Goal: Task Accomplishment & Management: Manage account settings

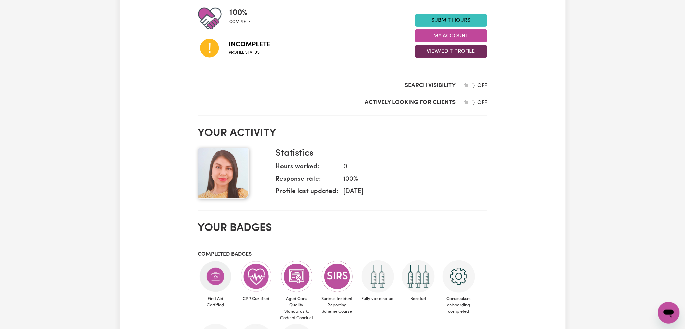
scroll to position [13, 0]
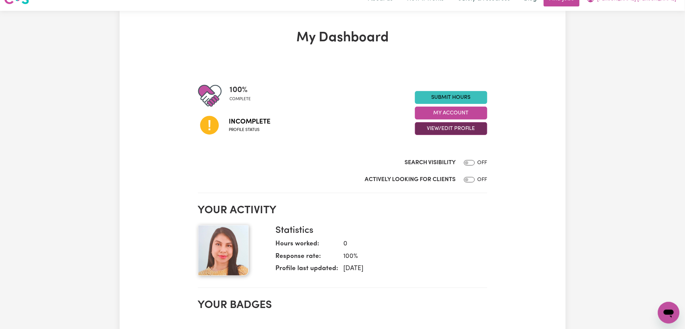
click at [430, 126] on button "View/Edit Profile" at bounding box center [451, 128] width 72 height 13
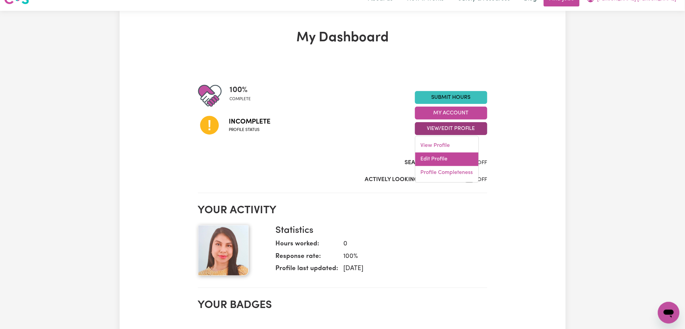
click at [433, 156] on link "Edit Profile" at bounding box center [446, 159] width 63 height 14
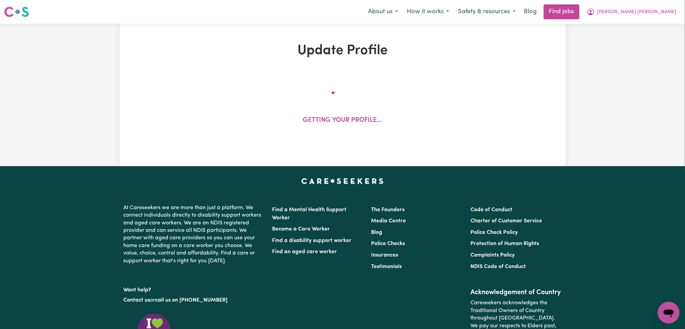
select select "[DEMOGRAPHIC_DATA]"
select select "Australian PR"
select select "Studying a healthcare related degree or qualification"
select select "45"
select select "50"
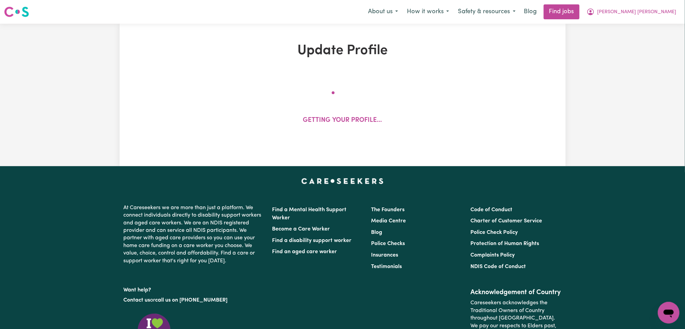
select select "60"
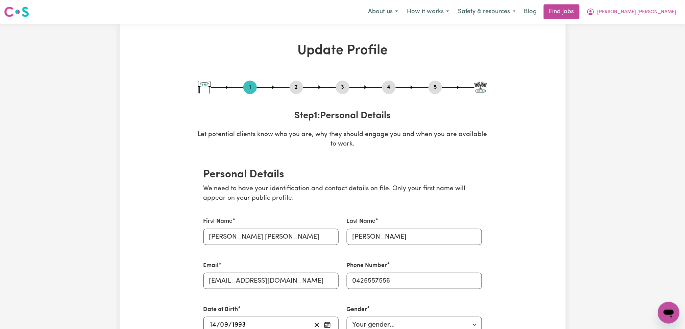
click at [298, 86] on button "2" at bounding box center [297, 87] width 14 height 9
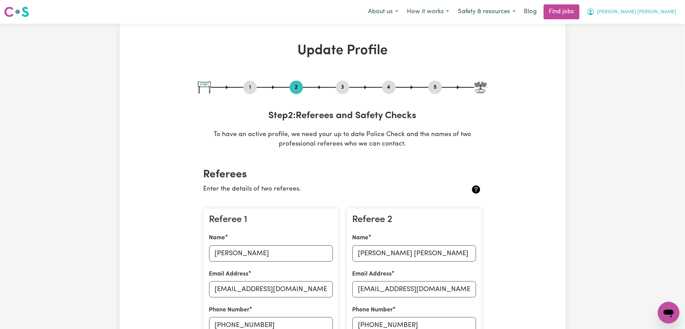
click at [655, 18] on button "[PERSON_NAME] [PERSON_NAME]" at bounding box center [631, 12] width 99 height 14
click at [652, 41] on link "My Dashboard" at bounding box center [653, 38] width 53 height 13
